Goal: Task Accomplishment & Management: Manage account settings

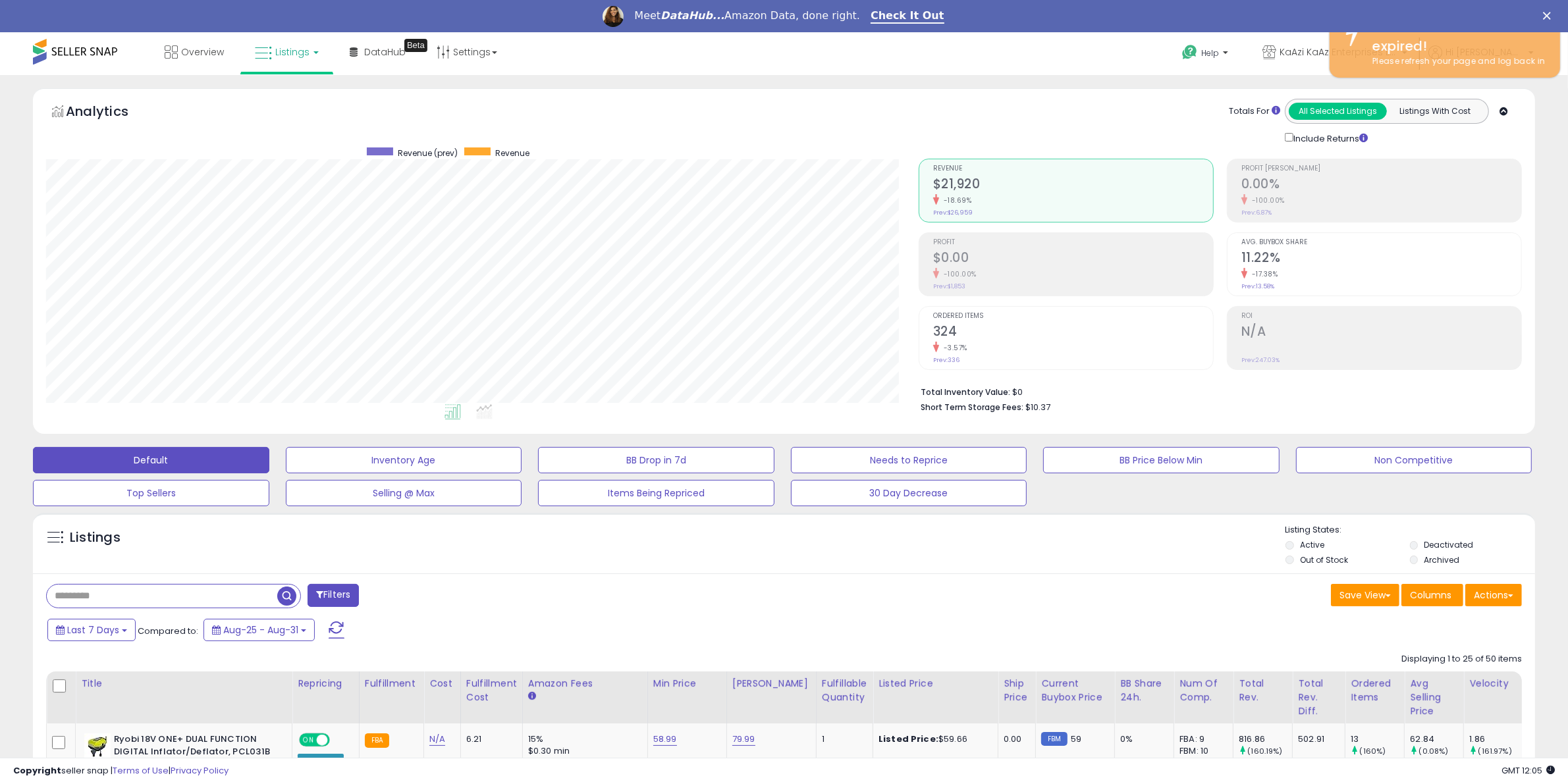
scroll to position [270, 872]
